Goal: Transaction & Acquisition: Subscribe to service/newsletter

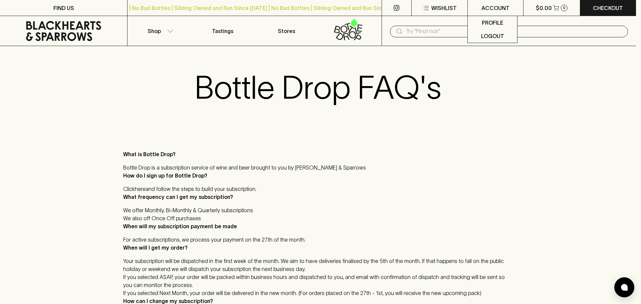
click at [486, 19] on p "Profile" at bounding box center [492, 23] width 21 height 8
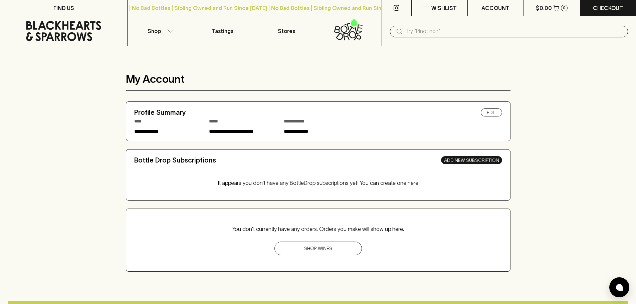
click at [478, 161] on link "Add New Subscription" at bounding box center [471, 160] width 61 height 8
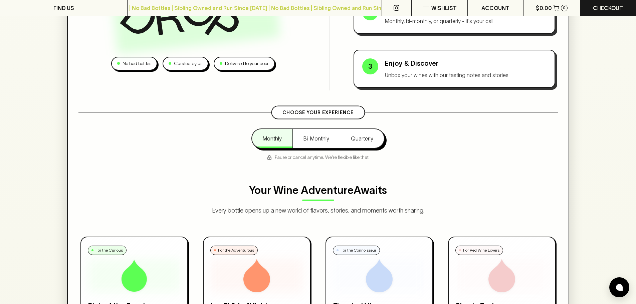
scroll to position [167, 0]
click at [310, 136] on button "Bi-Monthly" at bounding box center [317, 140] width 47 height 19
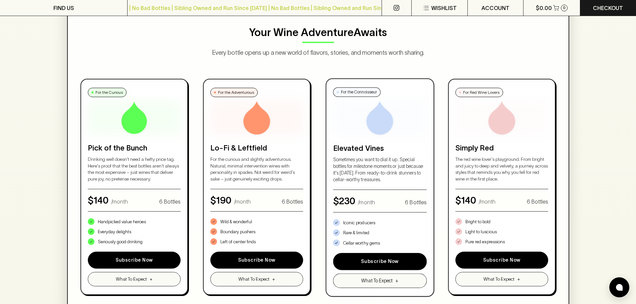
scroll to position [334, 0]
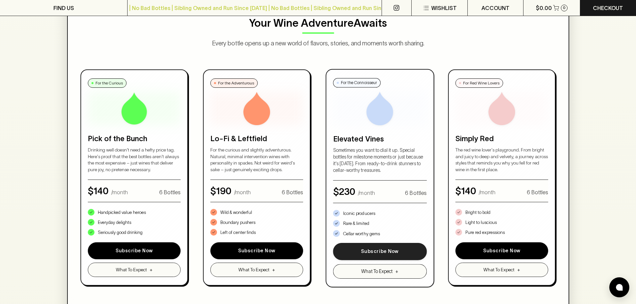
click at [387, 249] on button "Subscribe Now" at bounding box center [379, 251] width 93 height 17
click at [383, 252] on button "Subscribe Now" at bounding box center [379, 251] width 93 height 17
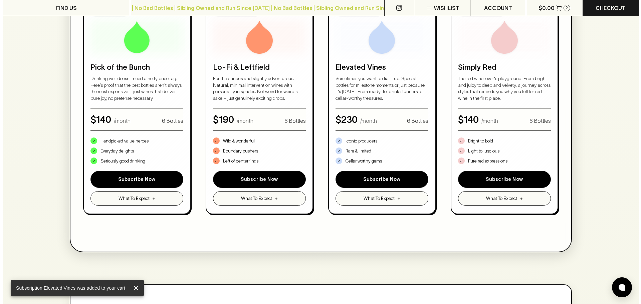
scroll to position [367, 0]
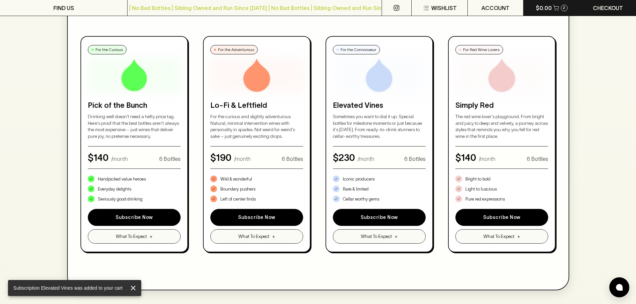
click at [559, 4] on button "$0.00 2" at bounding box center [552, 8] width 56 height 16
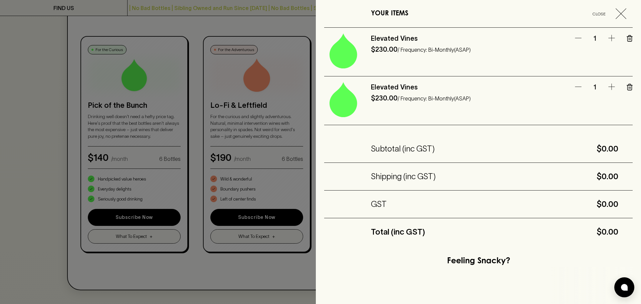
click at [575, 87] on icon "button" at bounding box center [578, 86] width 6 height 0
click at [627, 86] on icon "button" at bounding box center [630, 87] width 6 height 7
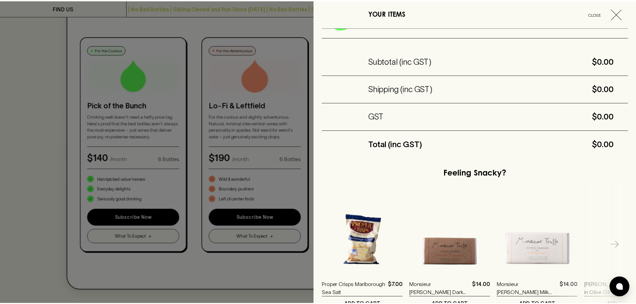
scroll to position [100, 0]
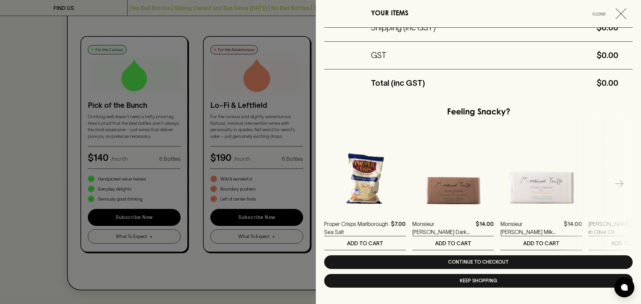
click at [495, 279] on button "Keep Shopping" at bounding box center [478, 281] width 309 height 14
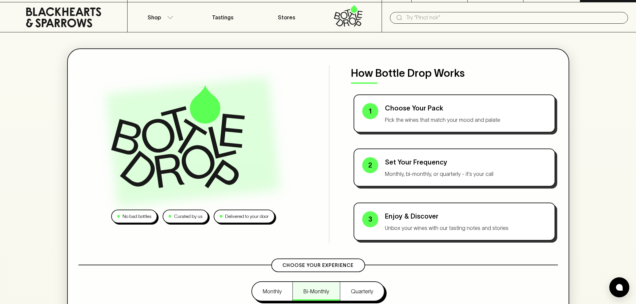
scroll to position [0, 0]
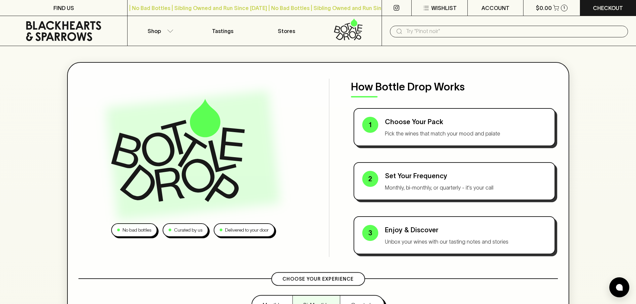
click at [429, 31] on input "text" at bounding box center [514, 31] width 217 height 11
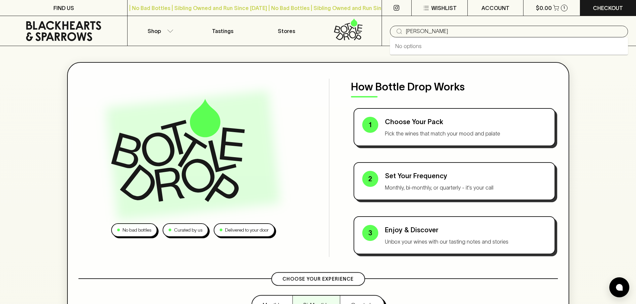
type input "[PERSON_NAME]"
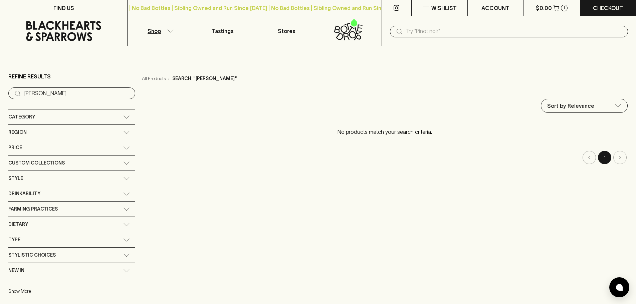
click at [448, 31] on input "text" at bounding box center [514, 31] width 217 height 11
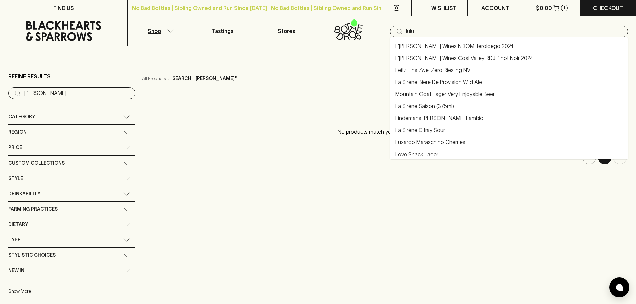
type input "lulu"
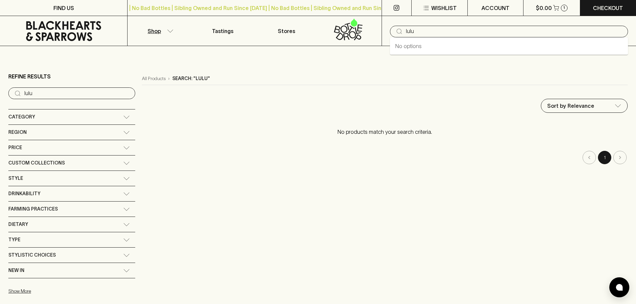
drag, startPoint x: 448, startPoint y: 31, endPoint x: 347, endPoint y: 25, distance: 101.7
click at [347, 26] on div "Shop Tastings Stores ​ lulu" at bounding box center [318, 31] width 636 height 30
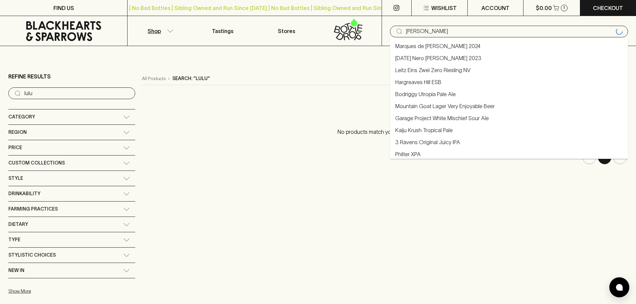
type input "[PERSON_NAME]"
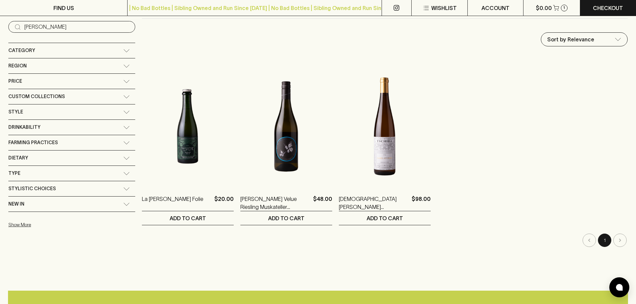
scroll to position [67, 0]
click at [611, 7] on p "Checkout" at bounding box center [608, 8] width 30 height 8
